Goal: Navigation & Orientation: Find specific page/section

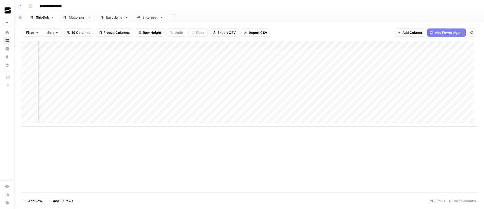
scroll to position [0, 451]
click at [259, 88] on div "Add Column" at bounding box center [249, 84] width 457 height 86
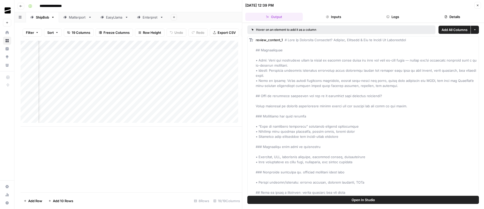
click at [477, 6] on icon "button" at bounding box center [477, 5] width 3 height 3
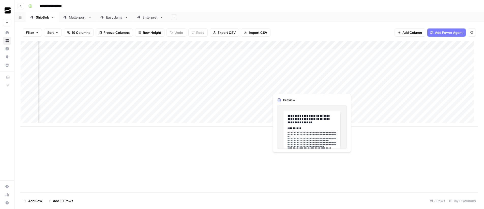
click at [310, 89] on div "Add Column" at bounding box center [249, 84] width 457 height 86
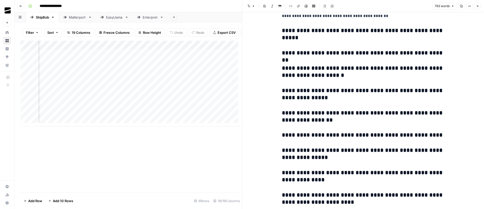
scroll to position [995, 0]
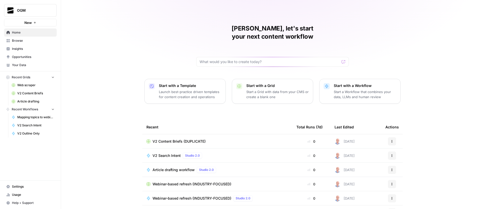
click at [36, 40] on span "Browse" at bounding box center [33, 40] width 42 height 5
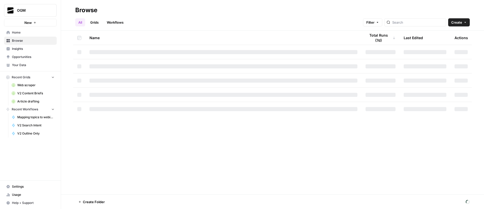
click at [30, 66] on span "Your Data" at bounding box center [33, 65] width 42 height 5
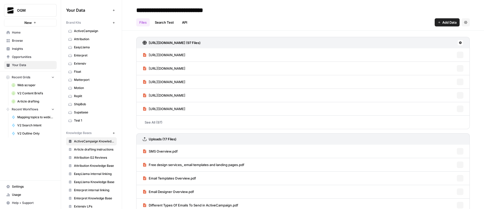
click at [90, 31] on span "ActiveCampaign" at bounding box center [94, 31] width 40 height 5
